Goal: Navigation & Orientation: Find specific page/section

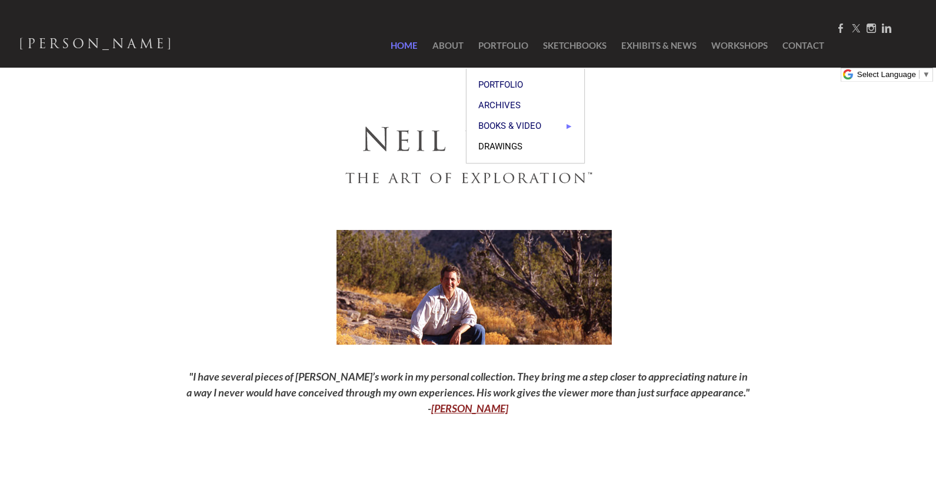
click at [500, 144] on span "Drawings" at bounding box center [525, 146] width 94 height 9
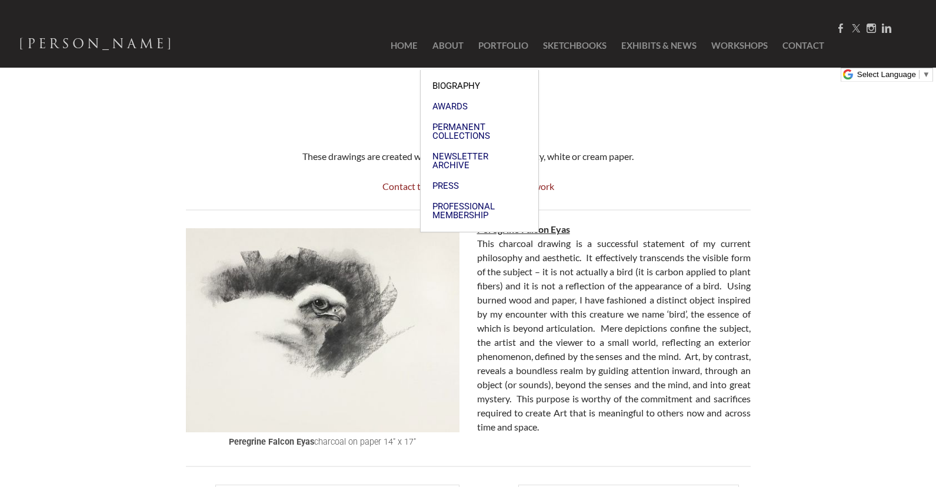
click at [449, 84] on span "Biography" at bounding box center [479, 86] width 94 height 9
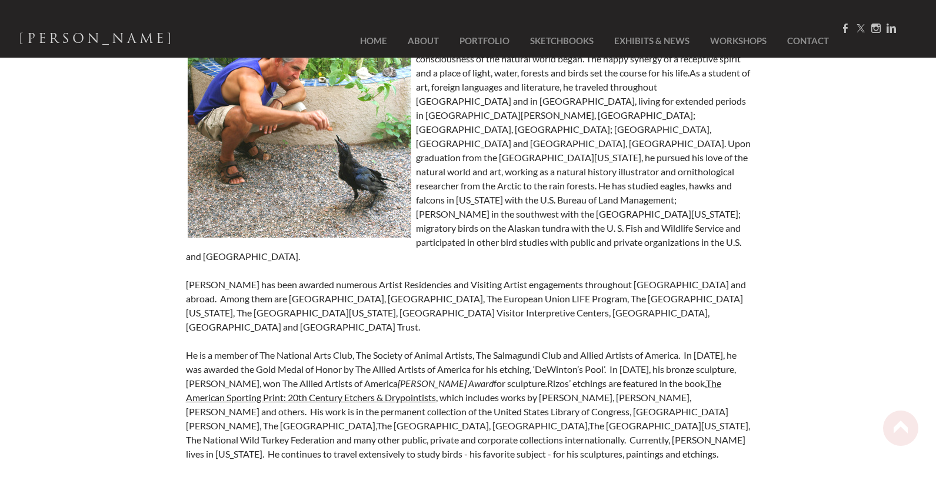
scroll to position [139, 0]
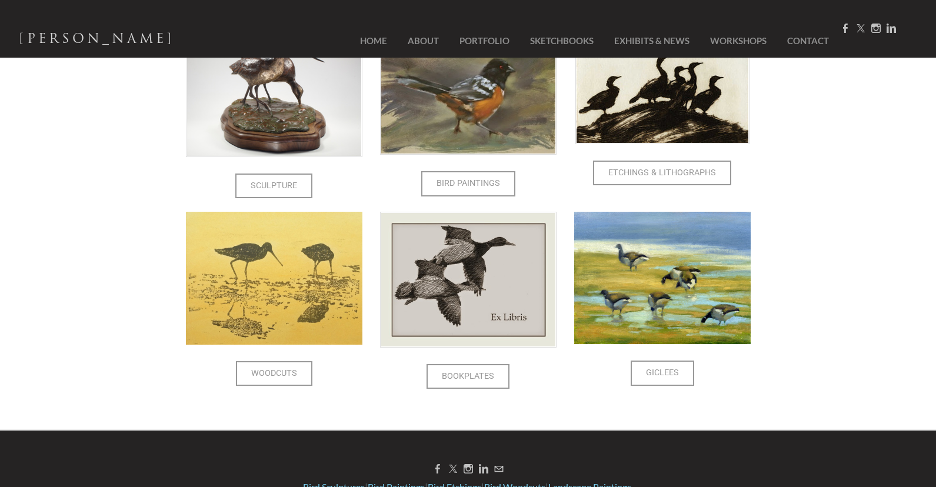
scroll to position [139, 0]
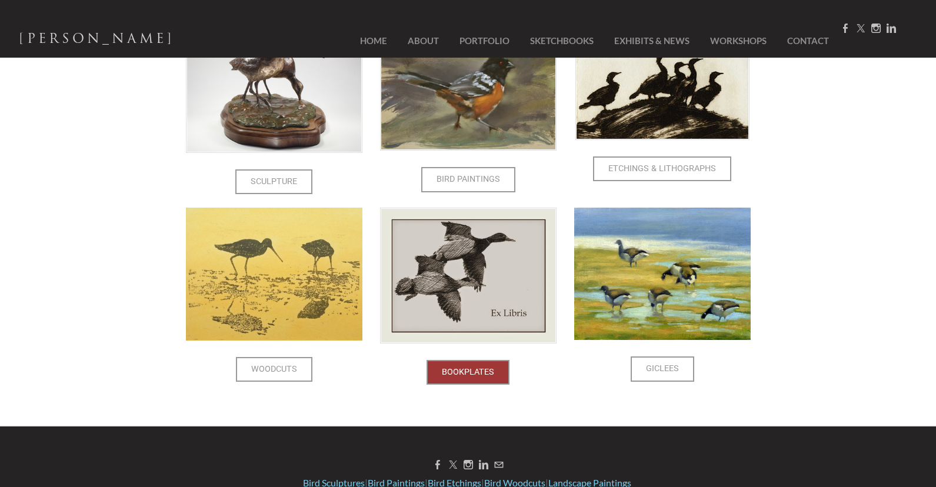
click at [483, 372] on span "Bookplates" at bounding box center [468, 372] width 81 height 22
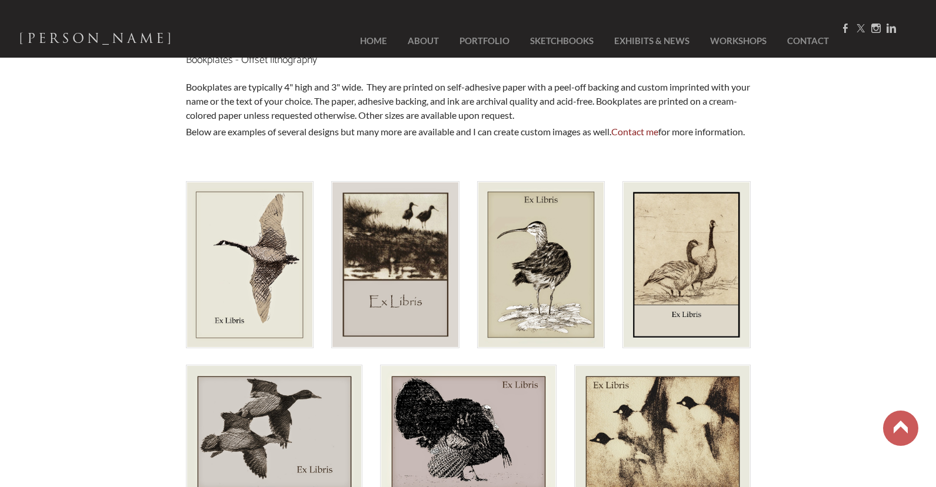
scroll to position [141, 0]
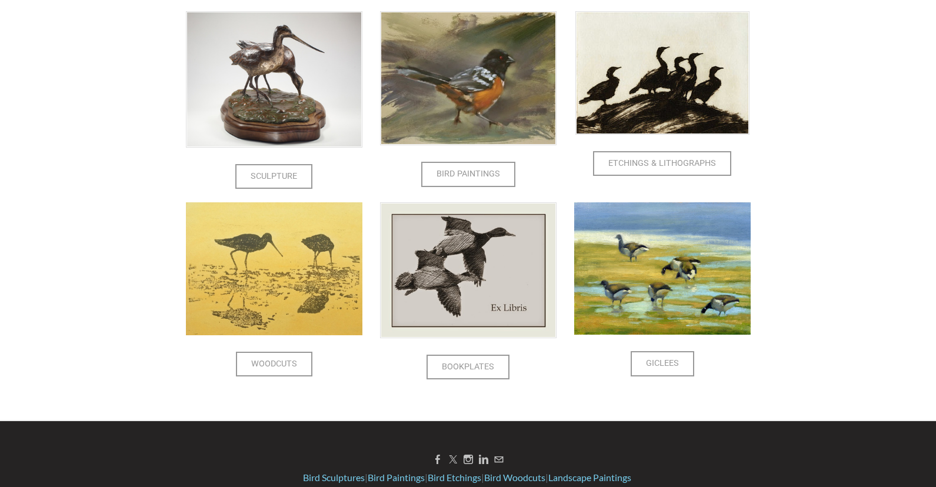
scroll to position [198, 0]
